Goal: Information Seeking & Learning: Find specific fact

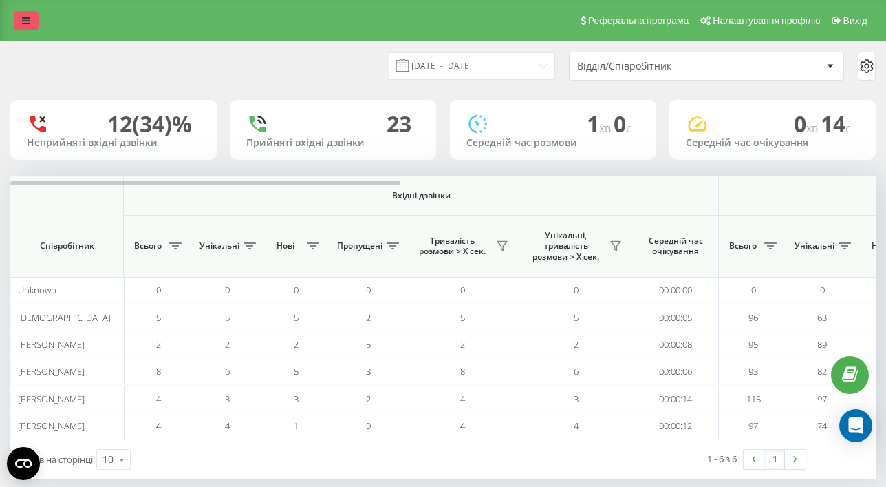
click at [24, 20] on icon at bounding box center [26, 21] width 8 height 10
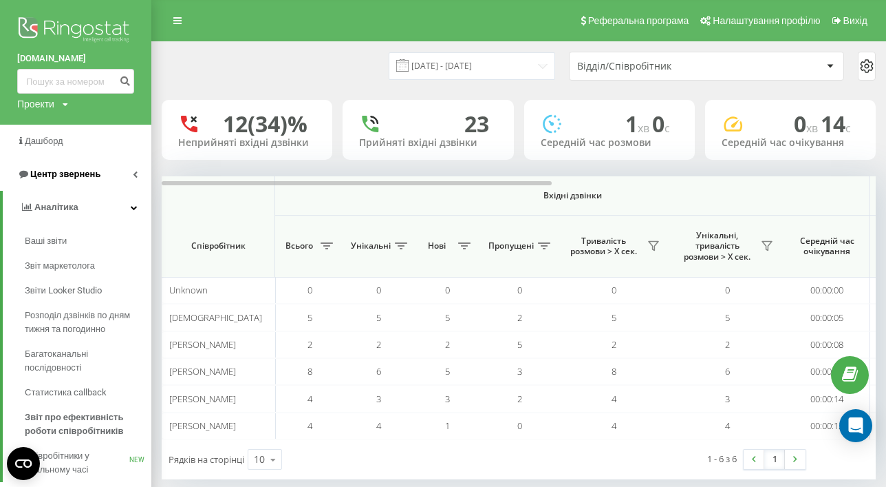
click at [65, 177] on span "Центр звернень" at bounding box center [65, 174] width 70 height 10
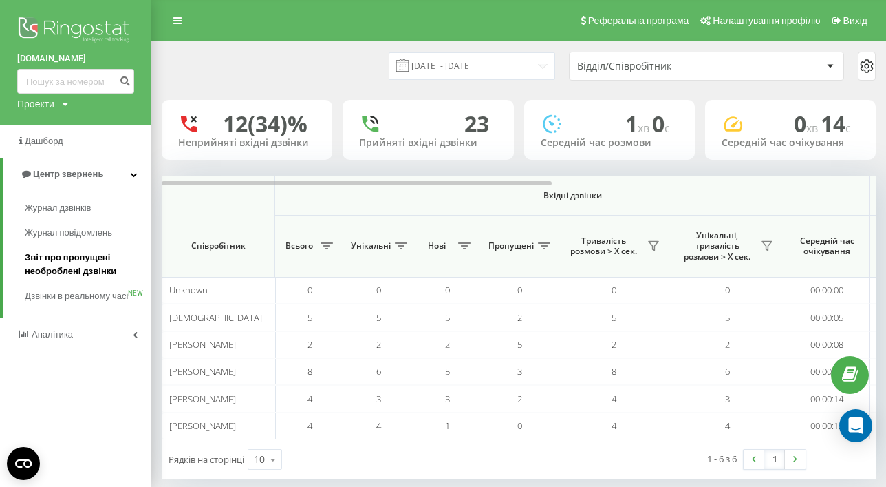
click at [70, 255] on span "Звіт про пропущені необроблені дзвінки" at bounding box center [85, 265] width 120 height 28
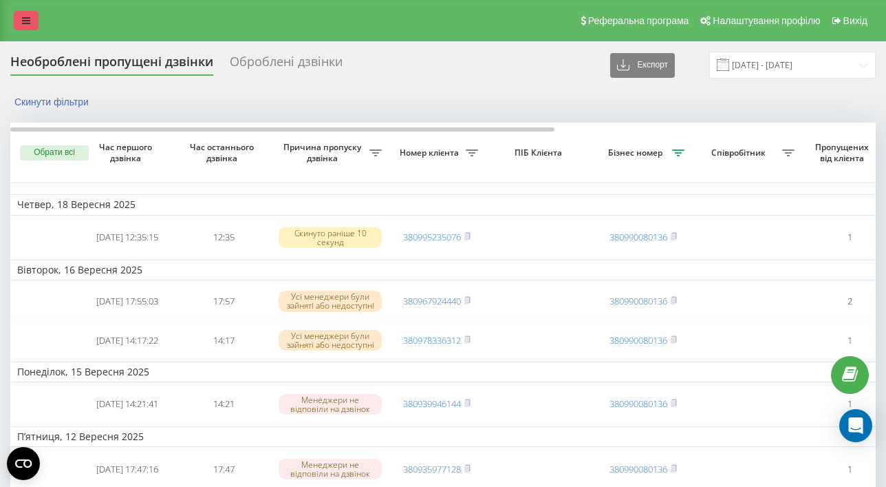
click at [25, 19] on icon at bounding box center [26, 21] width 8 height 10
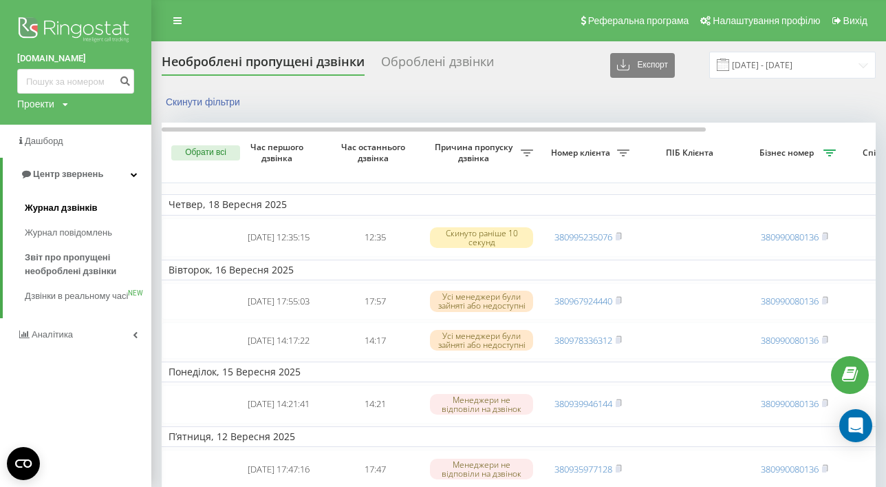
click at [60, 202] on span "Журнал дзвінків" at bounding box center [61, 208] width 73 height 14
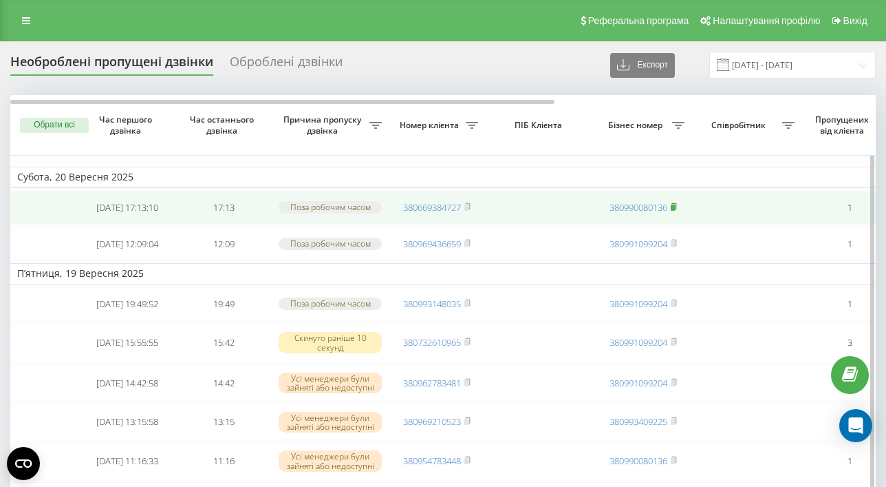
click at [674, 213] on span at bounding box center [674, 207] width 6 height 12
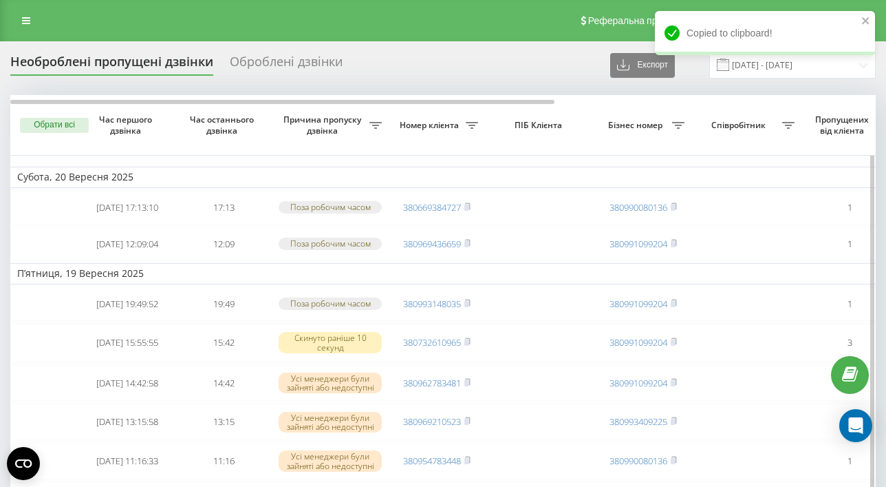
click at [679, 127] on icon at bounding box center [678, 125] width 12 height 7
type input "380990080136"
click button "OK" at bounding box center [725, 236] width 59 height 17
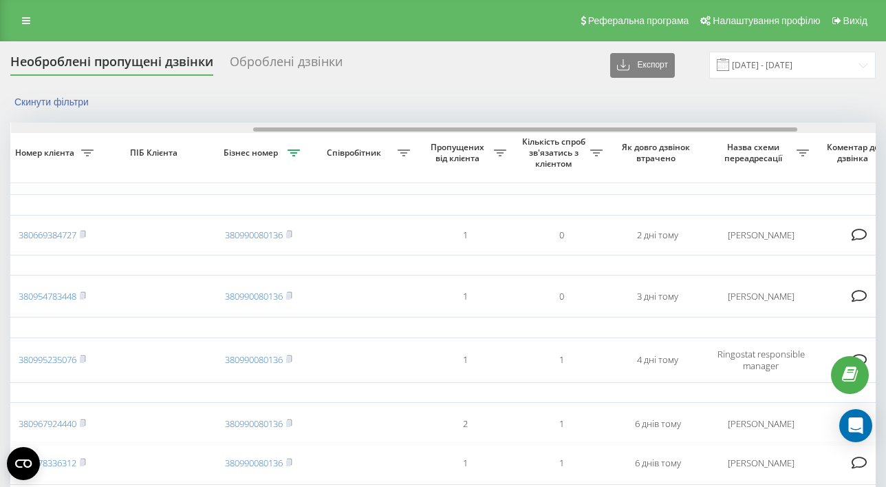
scroll to position [0, 389]
drag, startPoint x: 303, startPoint y: 129, endPoint x: 548, endPoint y: 129, distance: 245.0
click at [548, 129] on div at bounding box center [527, 129] width 544 height 4
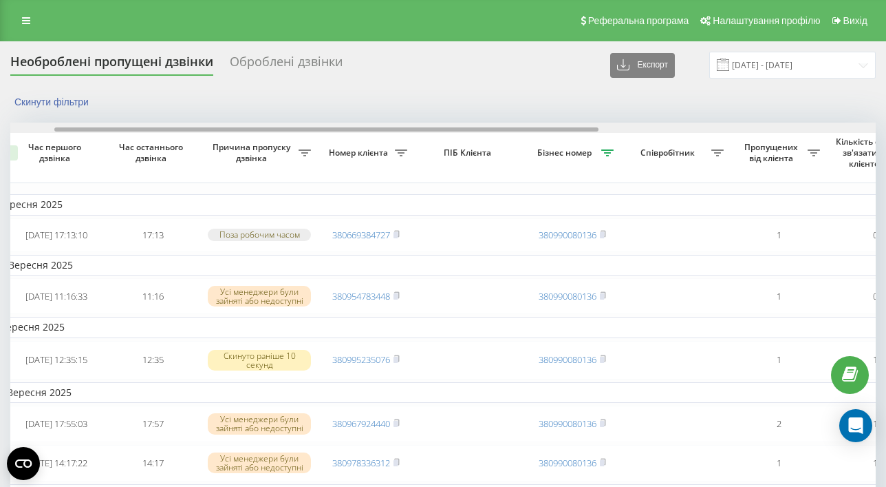
scroll to position [0, 0]
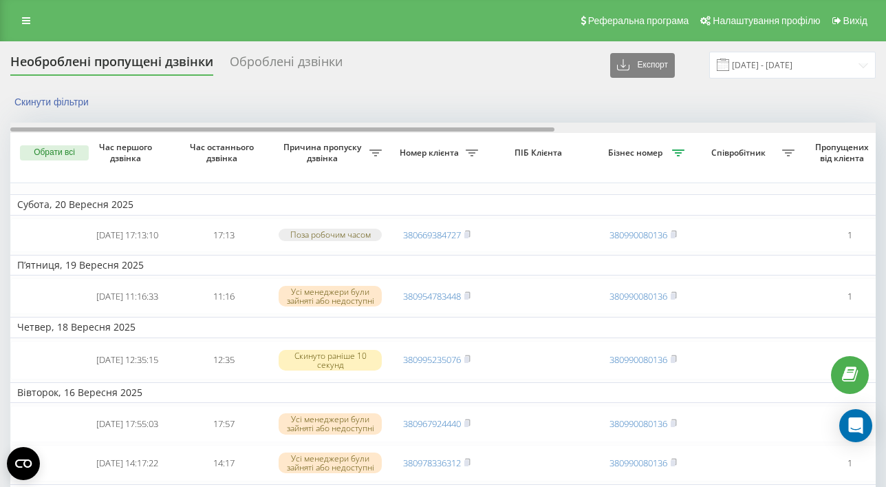
drag, startPoint x: 454, startPoint y: 127, endPoint x: 134, endPoint y: 121, distance: 320.1
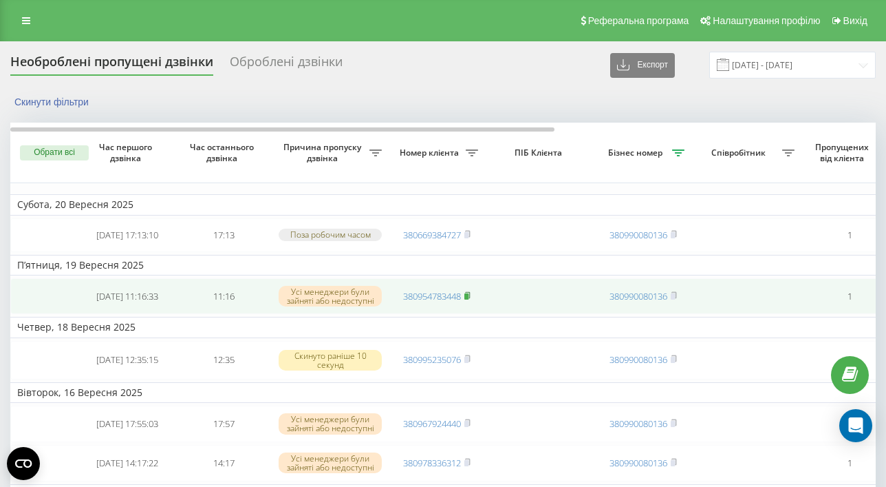
click at [468, 299] on rect at bounding box center [467, 296] width 4 height 6
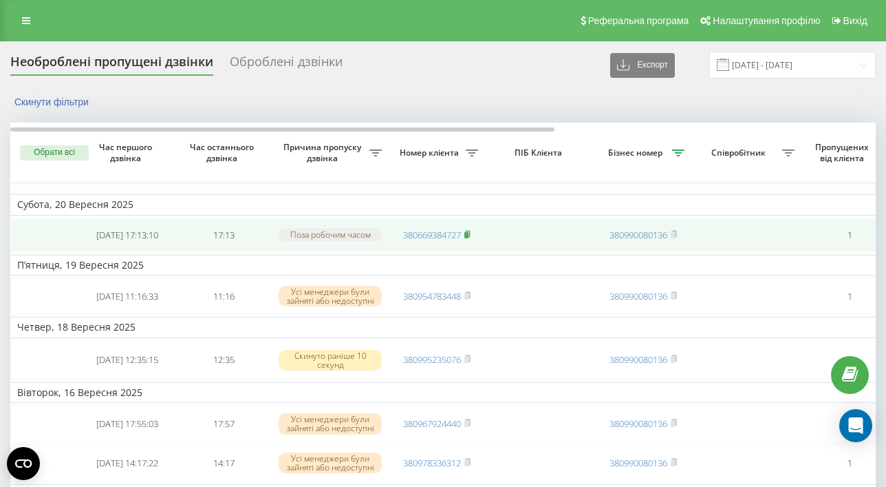
click at [469, 238] on rect at bounding box center [467, 235] width 4 height 6
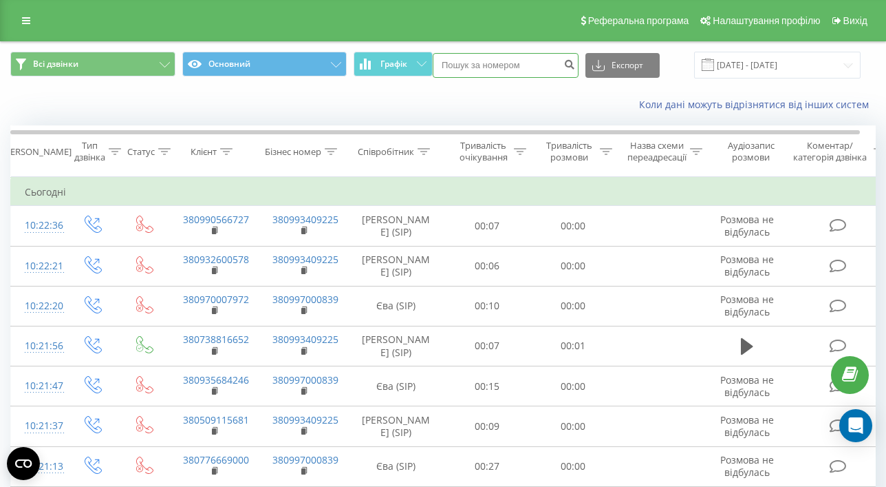
click at [512, 55] on input at bounding box center [506, 65] width 146 height 25
paste input "380954783448"
type input "380954783448"
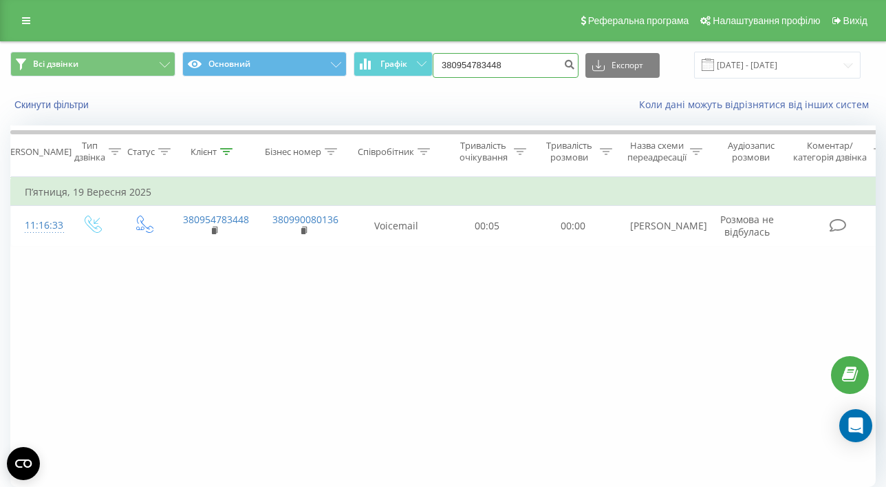
drag, startPoint x: 535, startPoint y: 67, endPoint x: 429, endPoint y: 48, distance: 107.6
click at [429, 48] on div "Всі дзвінки Основний Графік 380954783448 Експорт .csv .xls .xlsx [DATE] - [DATE]" at bounding box center [443, 65] width 885 height 46
paste input "669384727"
type input "380669384727"
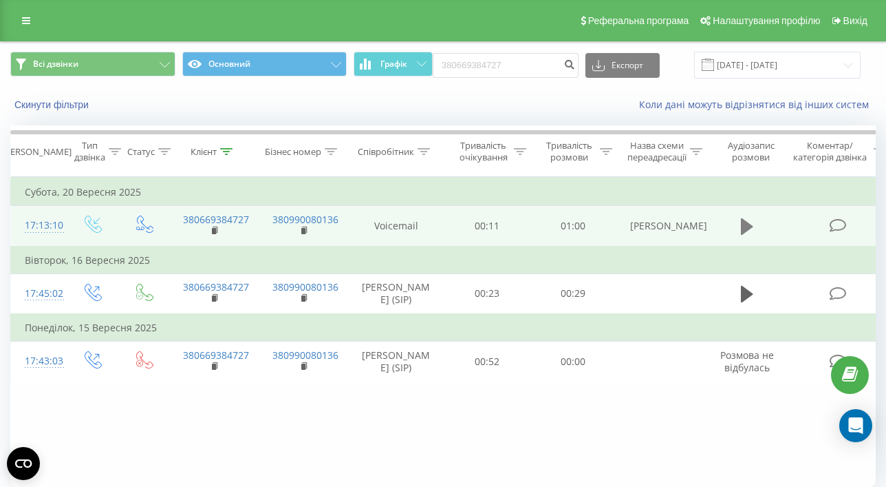
click at [744, 225] on icon at bounding box center [747, 226] width 12 height 17
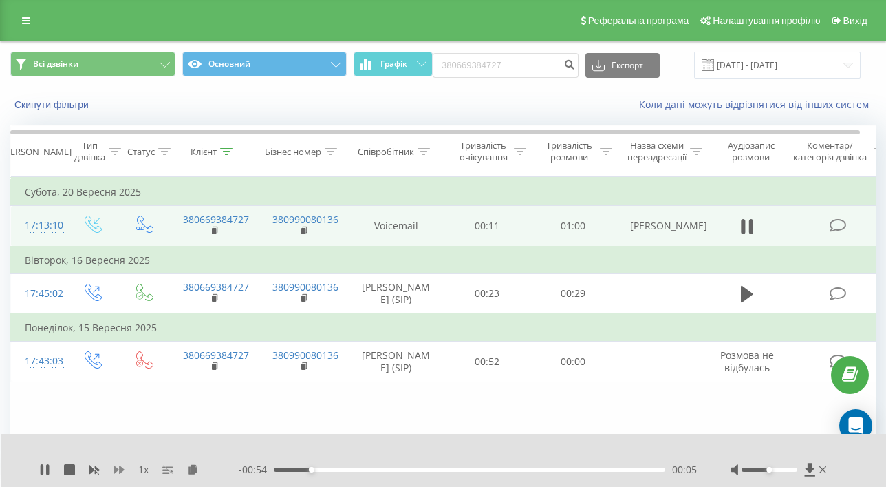
click at [119, 472] on icon at bounding box center [119, 469] width 11 height 8
click at [489, 469] on div "00:09" at bounding box center [470, 469] width 392 height 4
click at [580, 469] on div "00:34" at bounding box center [470, 469] width 392 height 4
click at [625, 467] on div "- 00:12 00:47 00:47" at bounding box center [468, 470] width 458 height 14
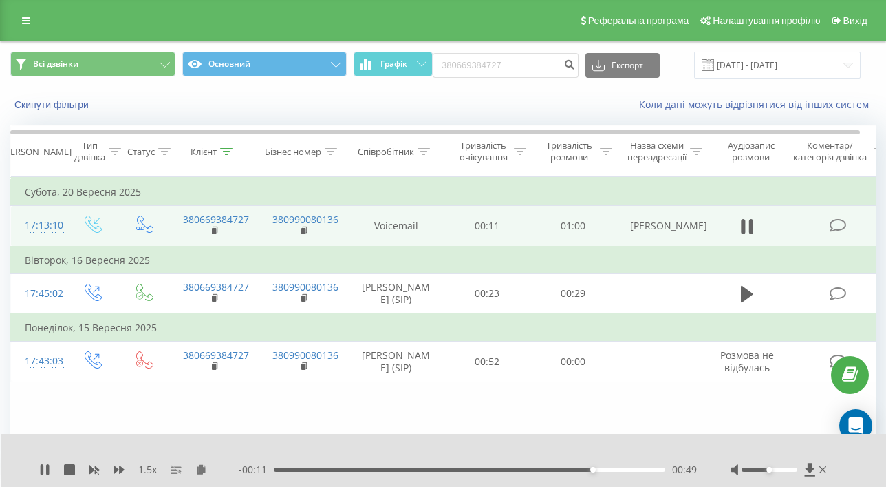
click at [637, 468] on div "00:49" at bounding box center [470, 469] width 392 height 4
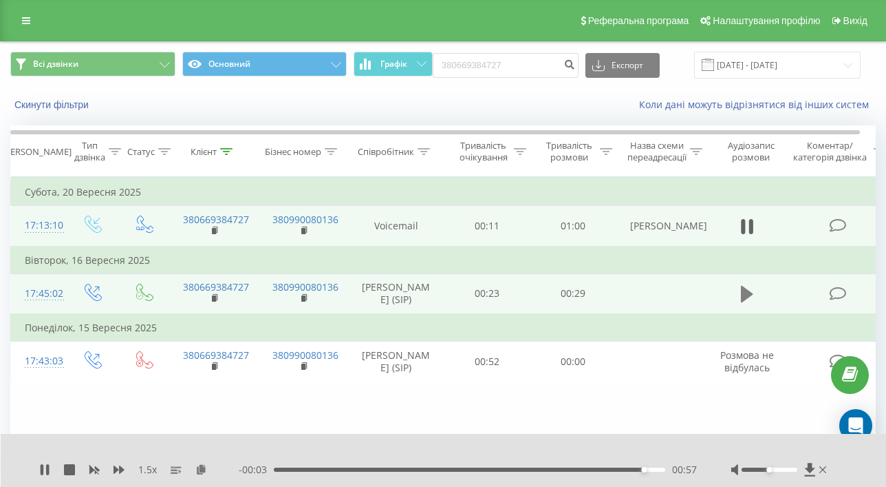
click at [747, 291] on icon at bounding box center [747, 294] width 12 height 17
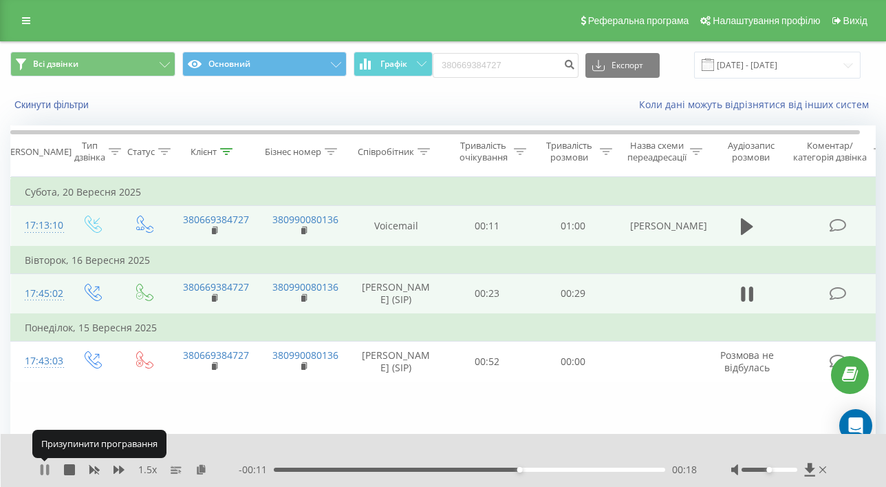
click at [49, 467] on icon at bounding box center [47, 469] width 3 height 11
